Goal: Obtain resource: Obtain resource

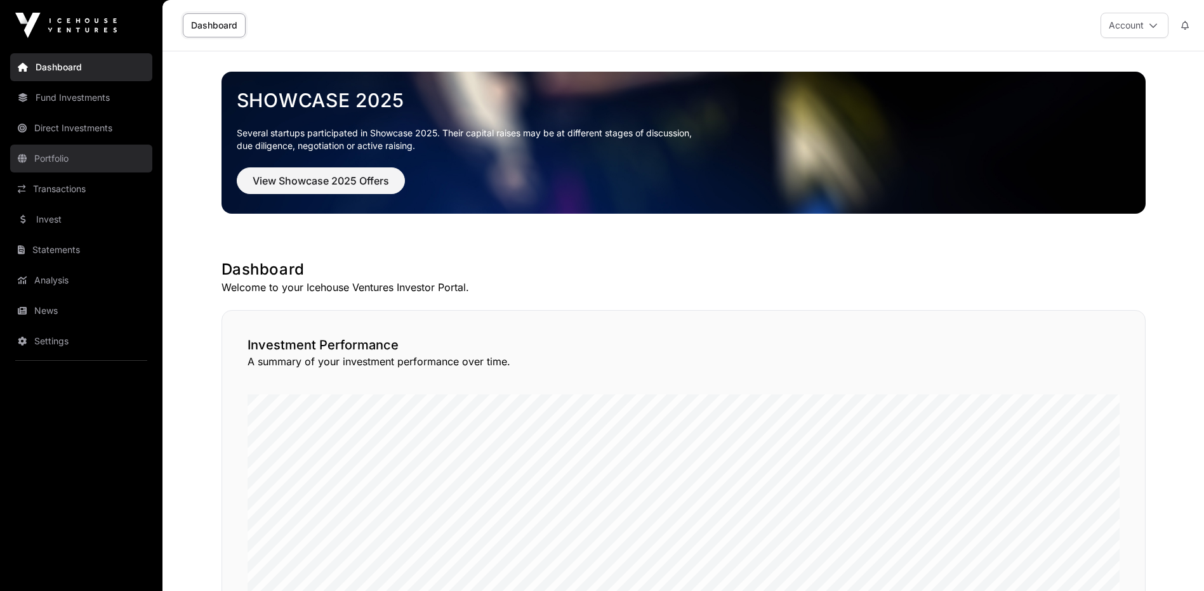
click at [33, 153] on link "Portfolio" at bounding box center [81, 159] width 142 height 28
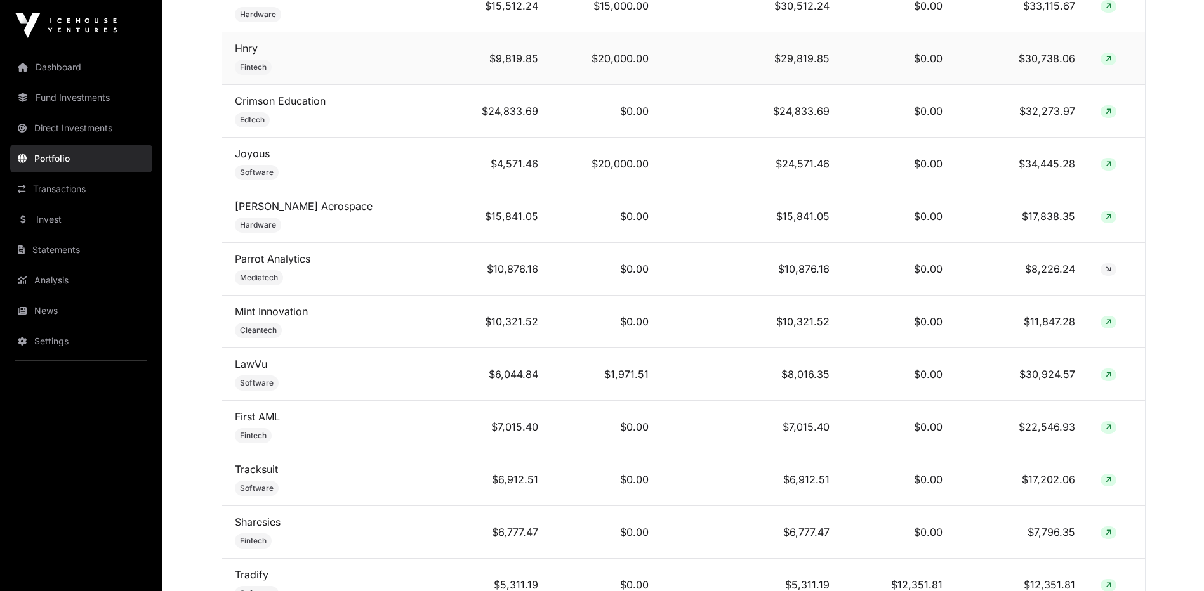
scroll to position [698, 0]
click at [275, 314] on link "Mint Innovation" at bounding box center [271, 309] width 73 height 13
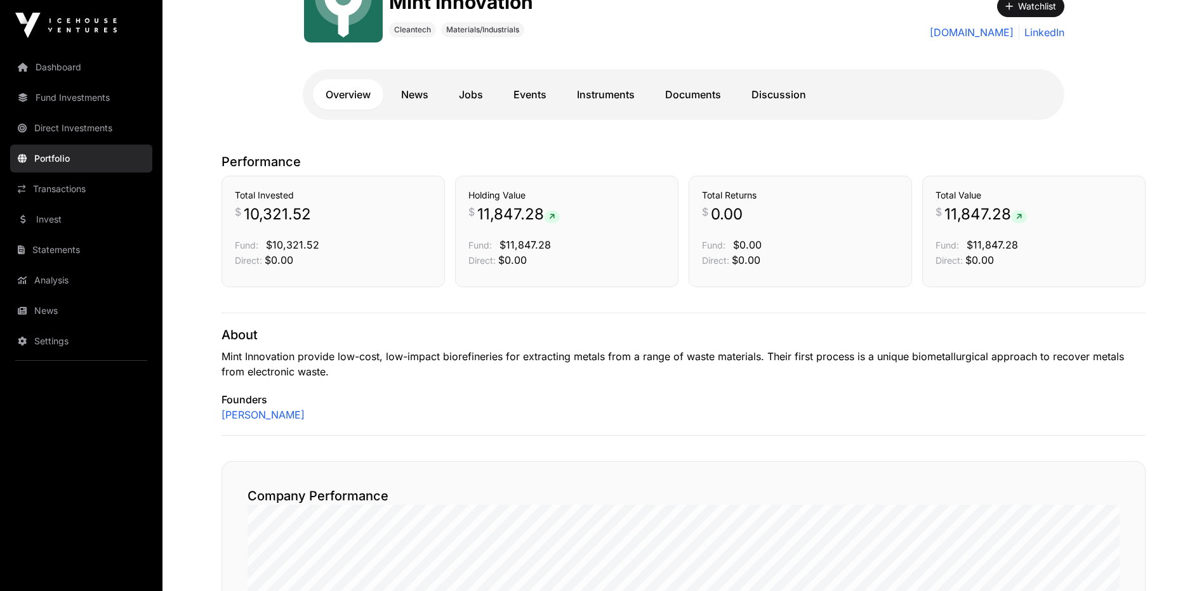
scroll to position [63, 0]
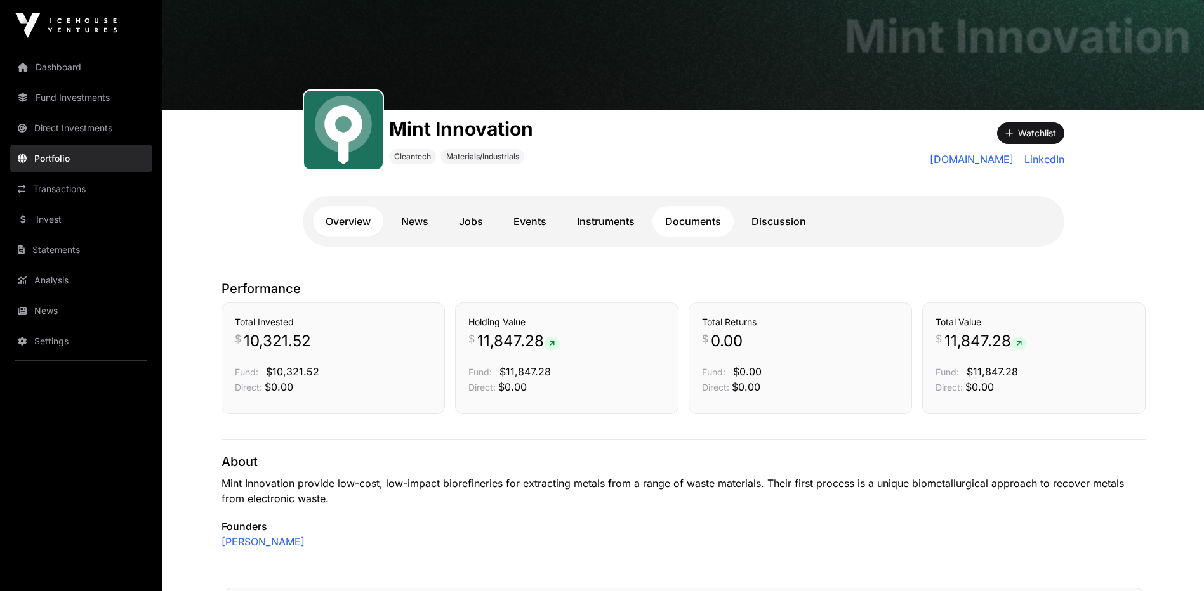
click at [693, 223] on link "Documents" at bounding box center [692, 221] width 81 height 30
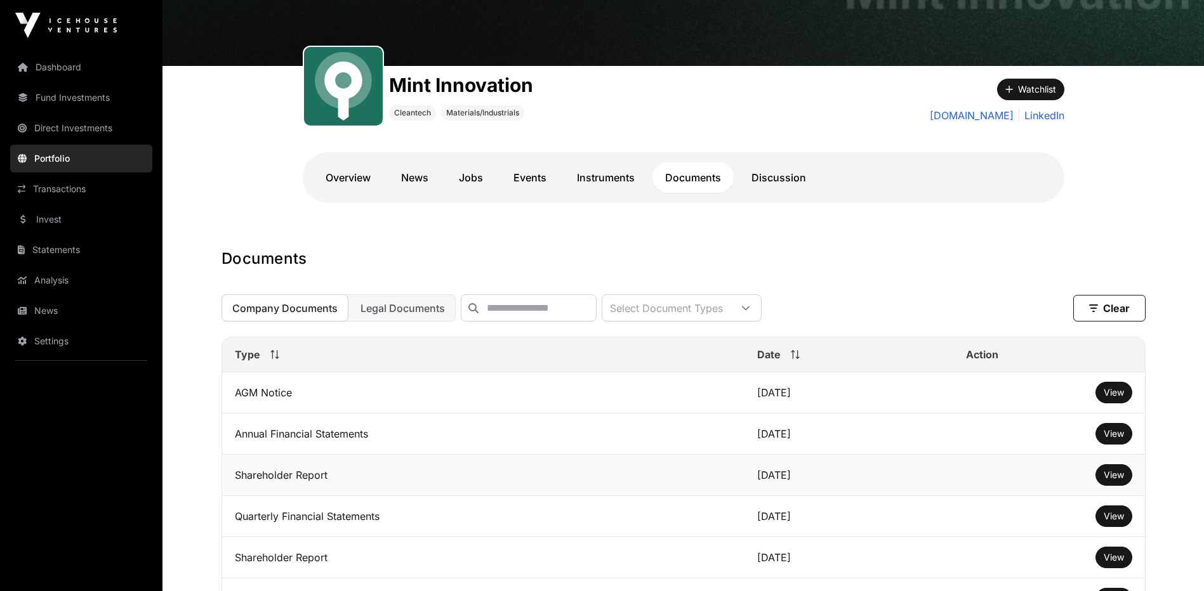
scroll to position [127, 0]
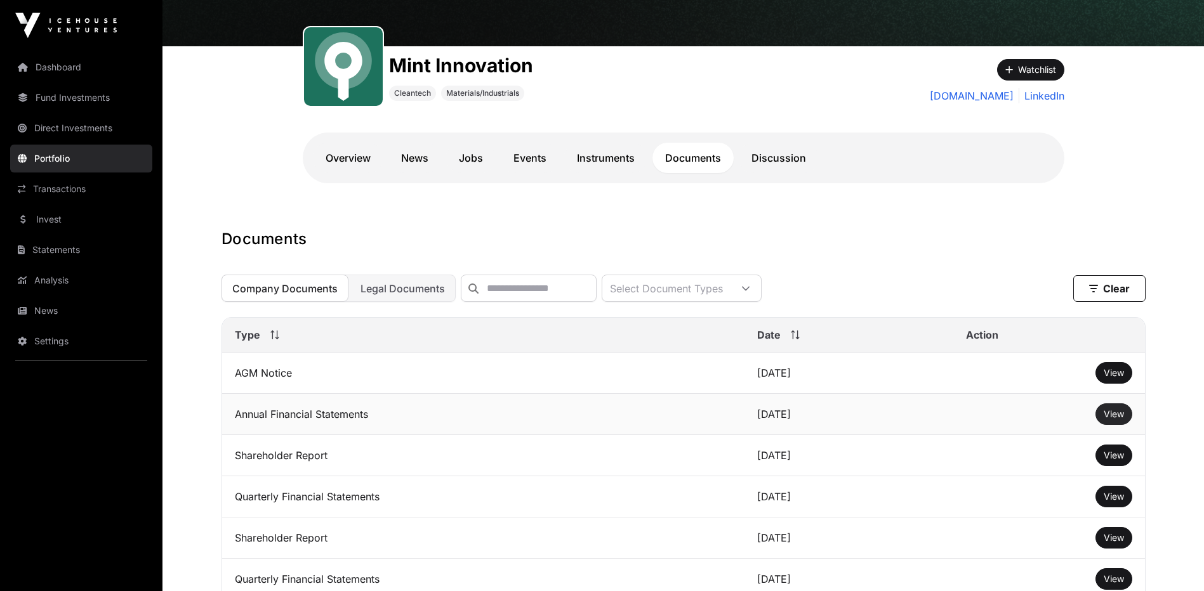
click at [1106, 419] on span "View" at bounding box center [1114, 414] width 20 height 11
click at [58, 160] on link "Portfolio" at bounding box center [81, 159] width 142 height 28
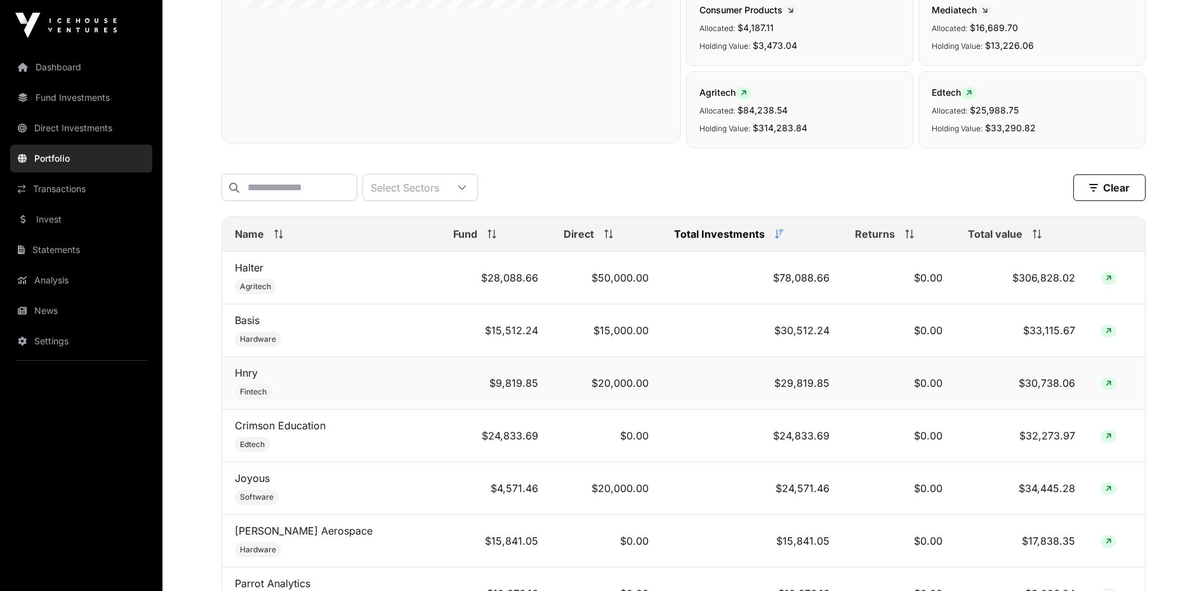
scroll to position [444, 0]
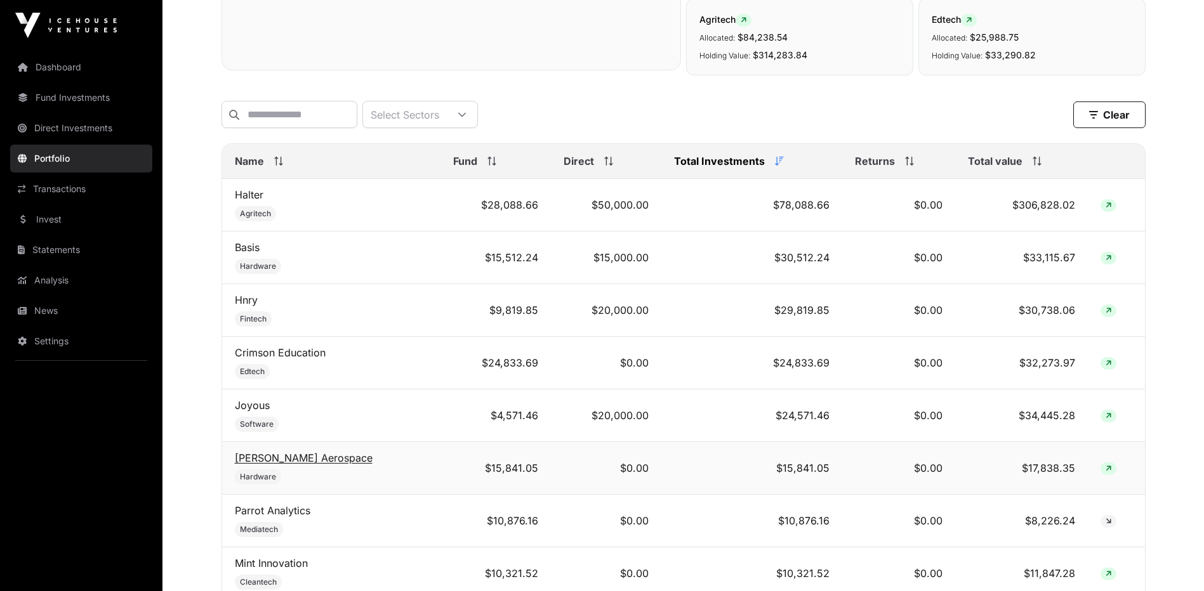
click at [279, 465] on link "[PERSON_NAME] Aerospace" at bounding box center [304, 458] width 138 height 13
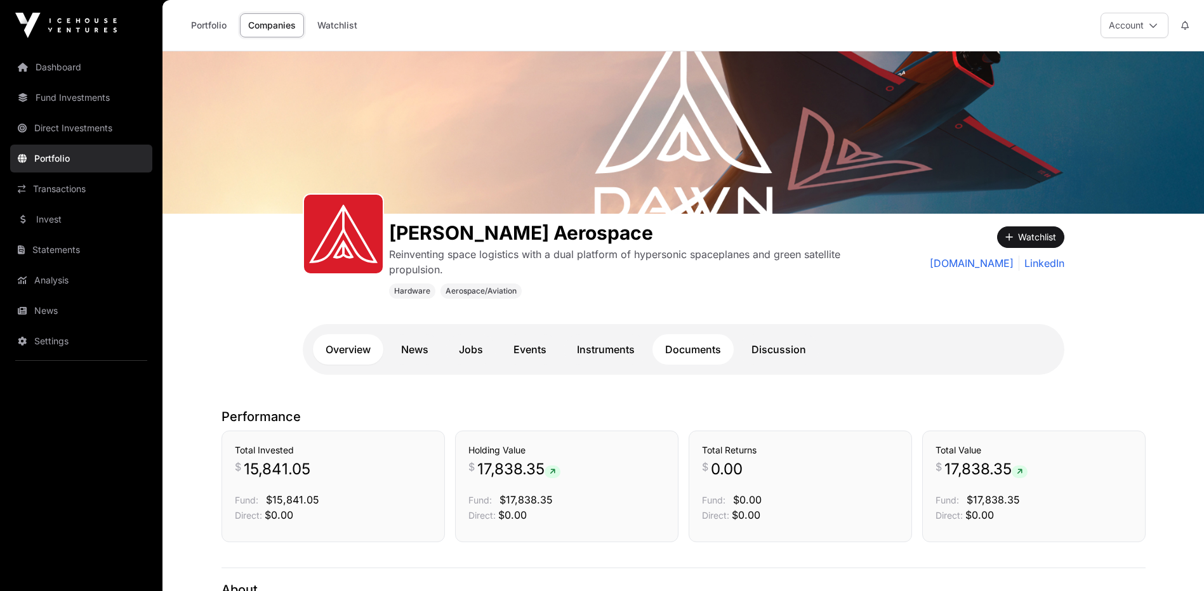
click at [677, 347] on link "Documents" at bounding box center [692, 349] width 81 height 30
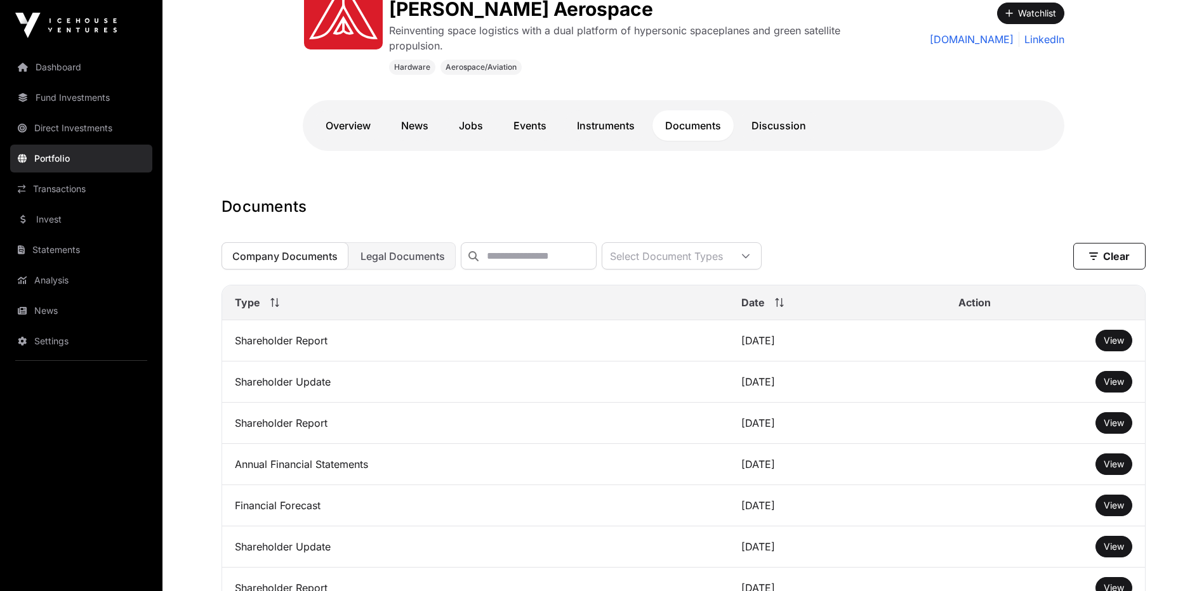
scroll to position [254, 0]
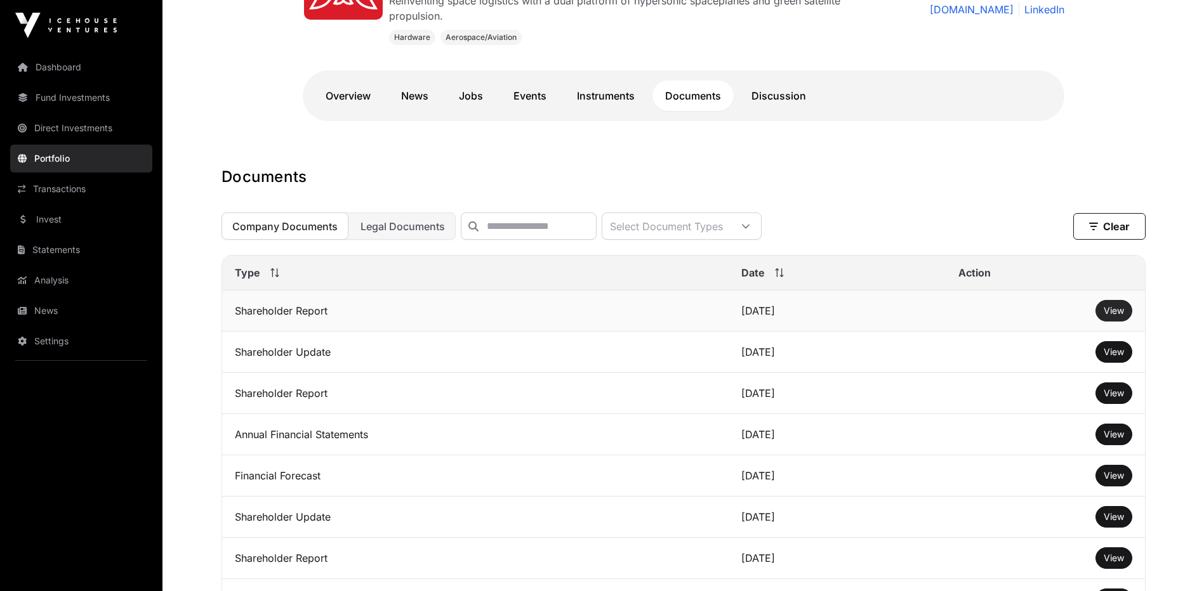
click at [1112, 315] on span "View" at bounding box center [1114, 310] width 20 height 11
click at [1114, 440] on span "View" at bounding box center [1114, 434] width 20 height 11
click at [55, 69] on link "Dashboard" at bounding box center [81, 67] width 142 height 28
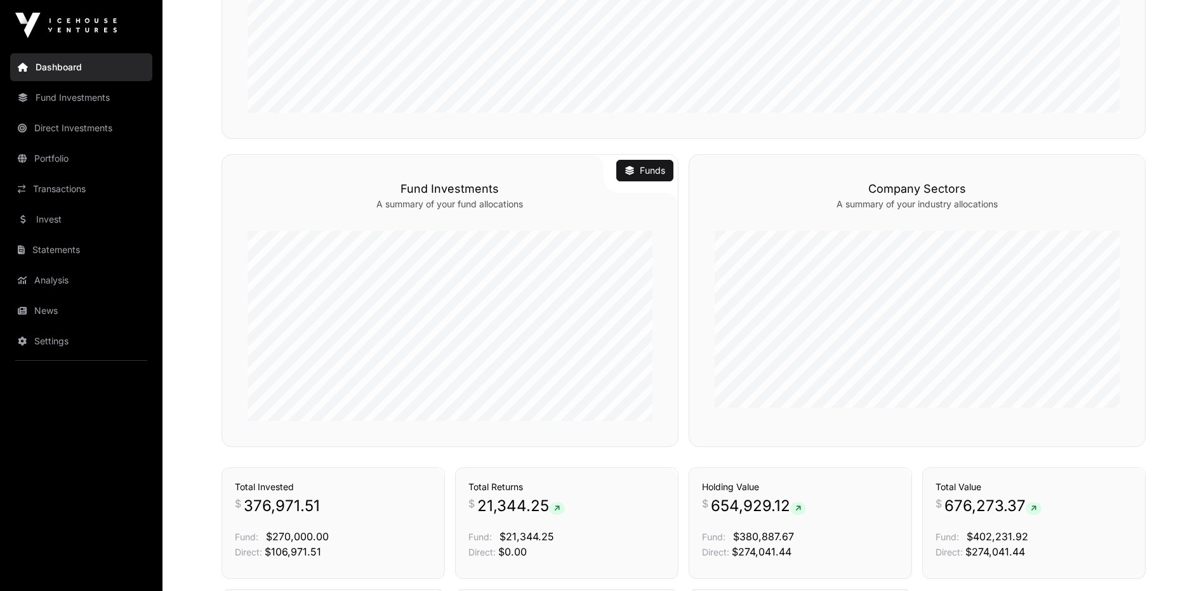
scroll to position [794, 0]
